Goal: Task Accomplishment & Management: Manage account settings

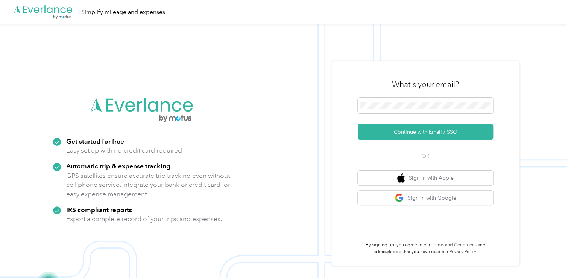
click at [294, 215] on img at bounding box center [283, 163] width 567 height 278
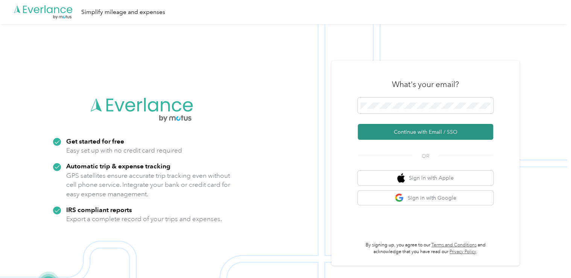
click at [423, 129] on button "Continue with Email / SSO" at bounding box center [425, 132] width 135 height 16
click at [411, 130] on button "Continue with Email / SSO" at bounding box center [425, 132] width 135 height 16
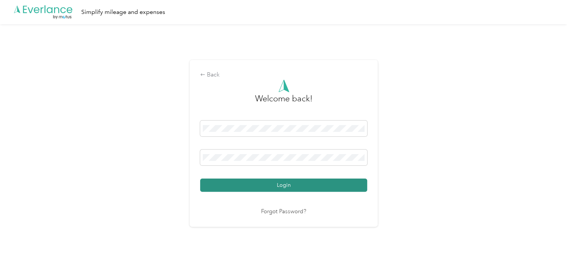
click at [279, 188] on button "Login" at bounding box center [283, 184] width 167 height 13
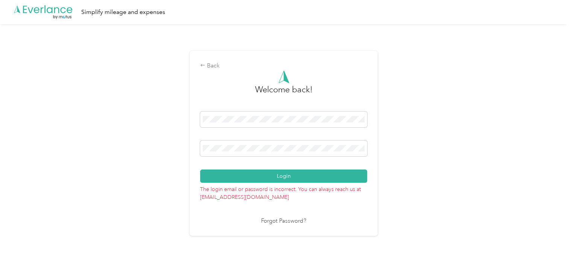
click at [437, 171] on div "Back Welcome back! Login The login email or password is incorrect. You can alwa…" at bounding box center [283, 146] width 567 height 244
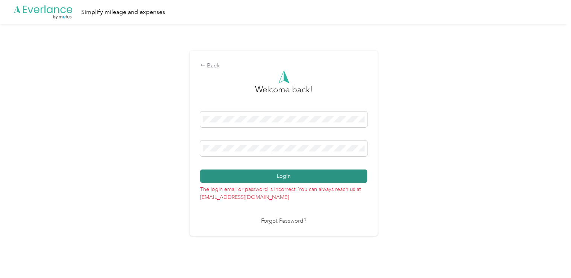
click at [276, 172] on button "Login" at bounding box center [283, 175] width 167 height 13
